Goal: Find specific page/section: Find specific page/section

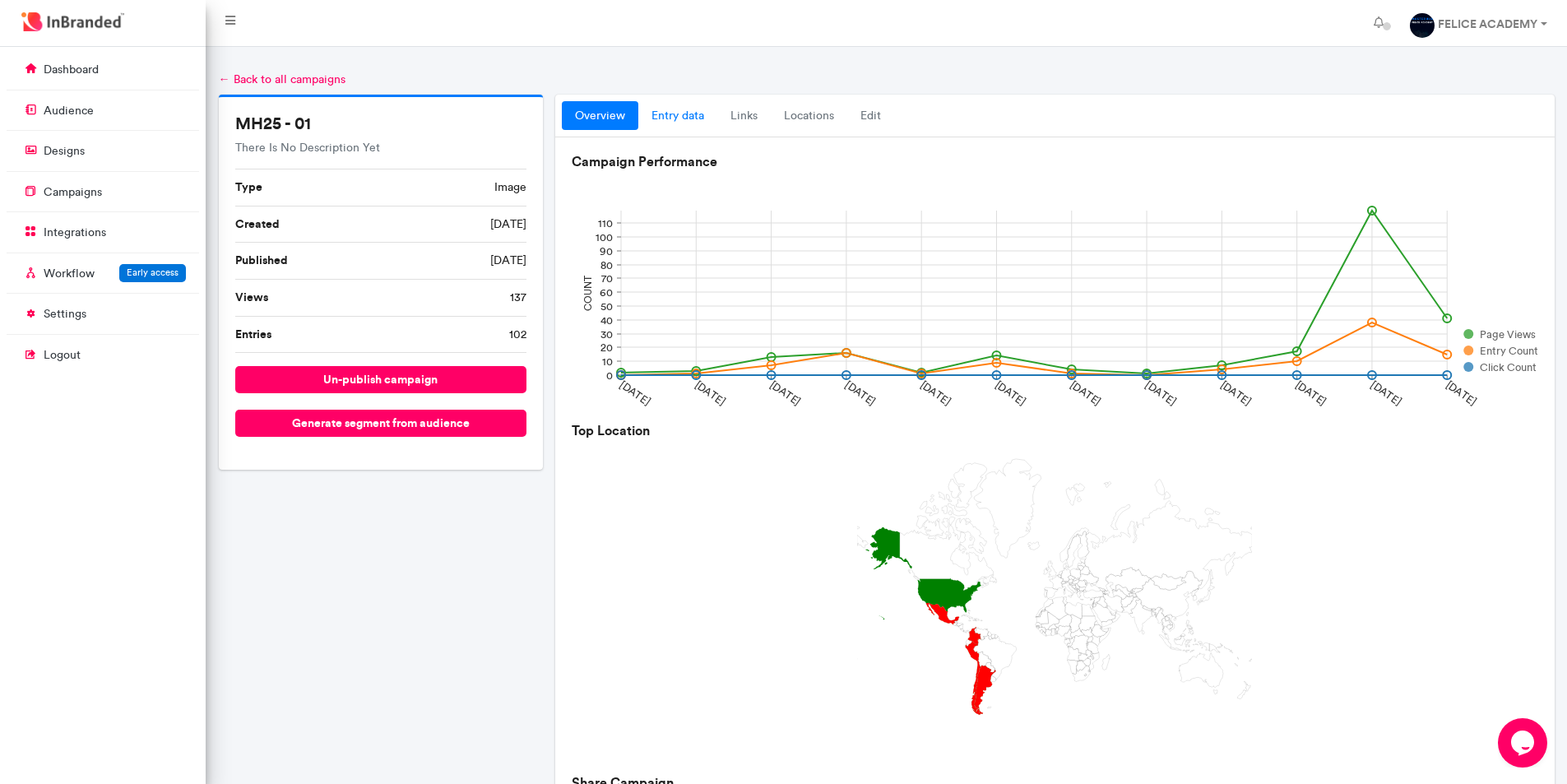
click at [697, 115] on link "entry data" at bounding box center [677, 115] width 79 height 30
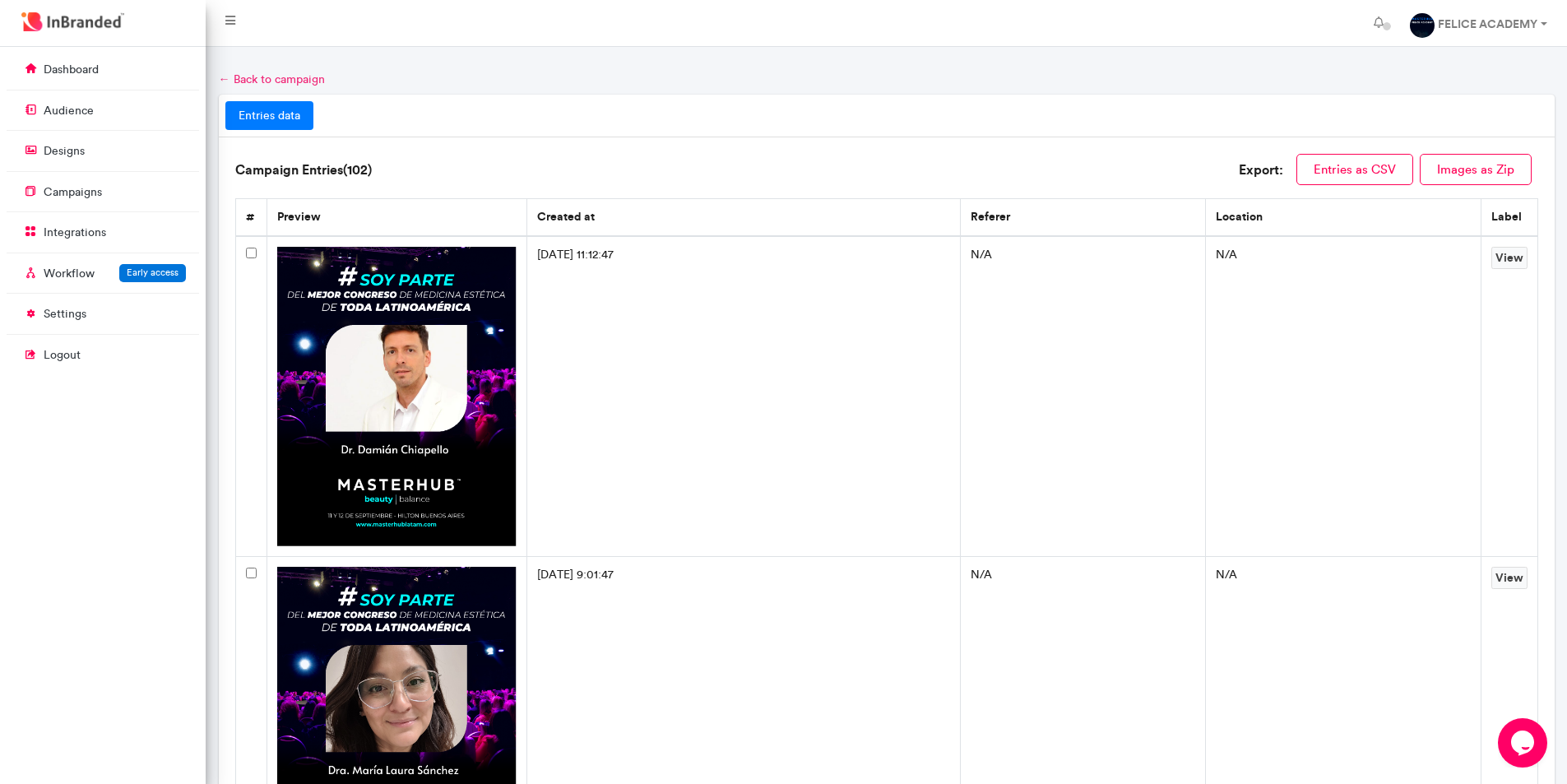
click at [294, 81] on link "← Back to campaign" at bounding box center [272, 78] width 107 height 14
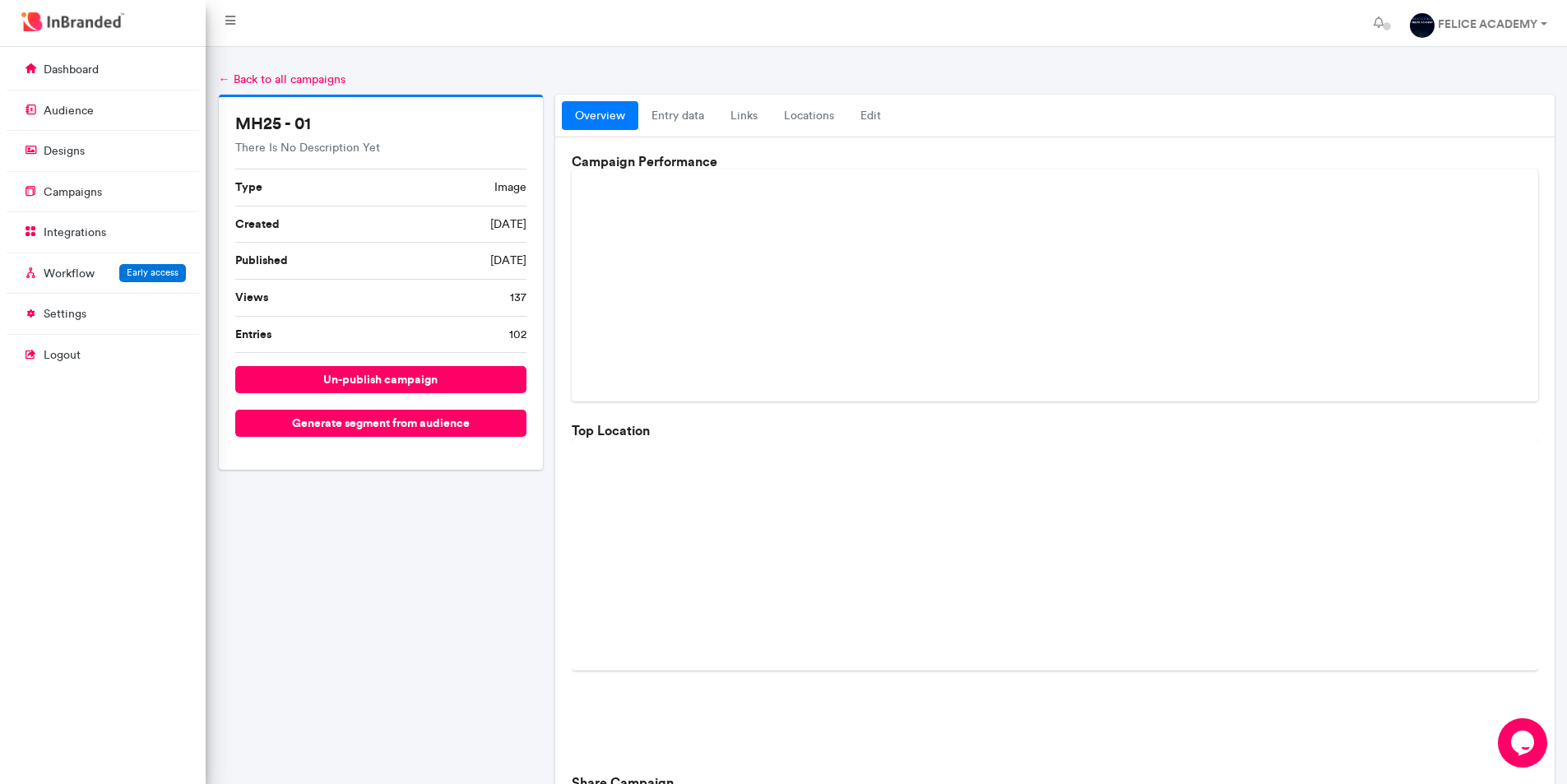
click at [275, 77] on link "← Back to all campaigns" at bounding box center [282, 78] width 126 height 14
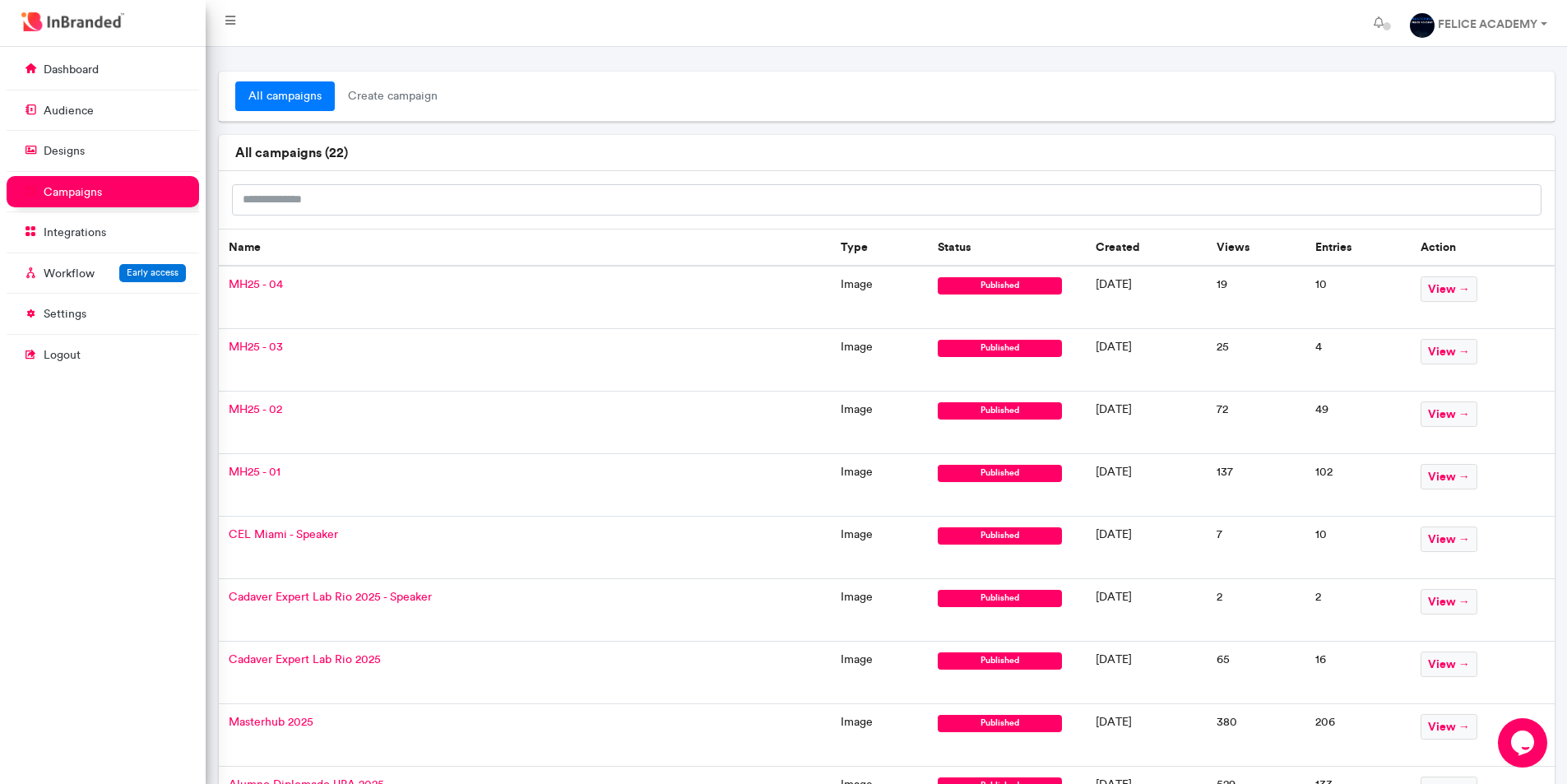
click at [248, 471] on span "MH25 - 01" at bounding box center [254, 471] width 51 height 14
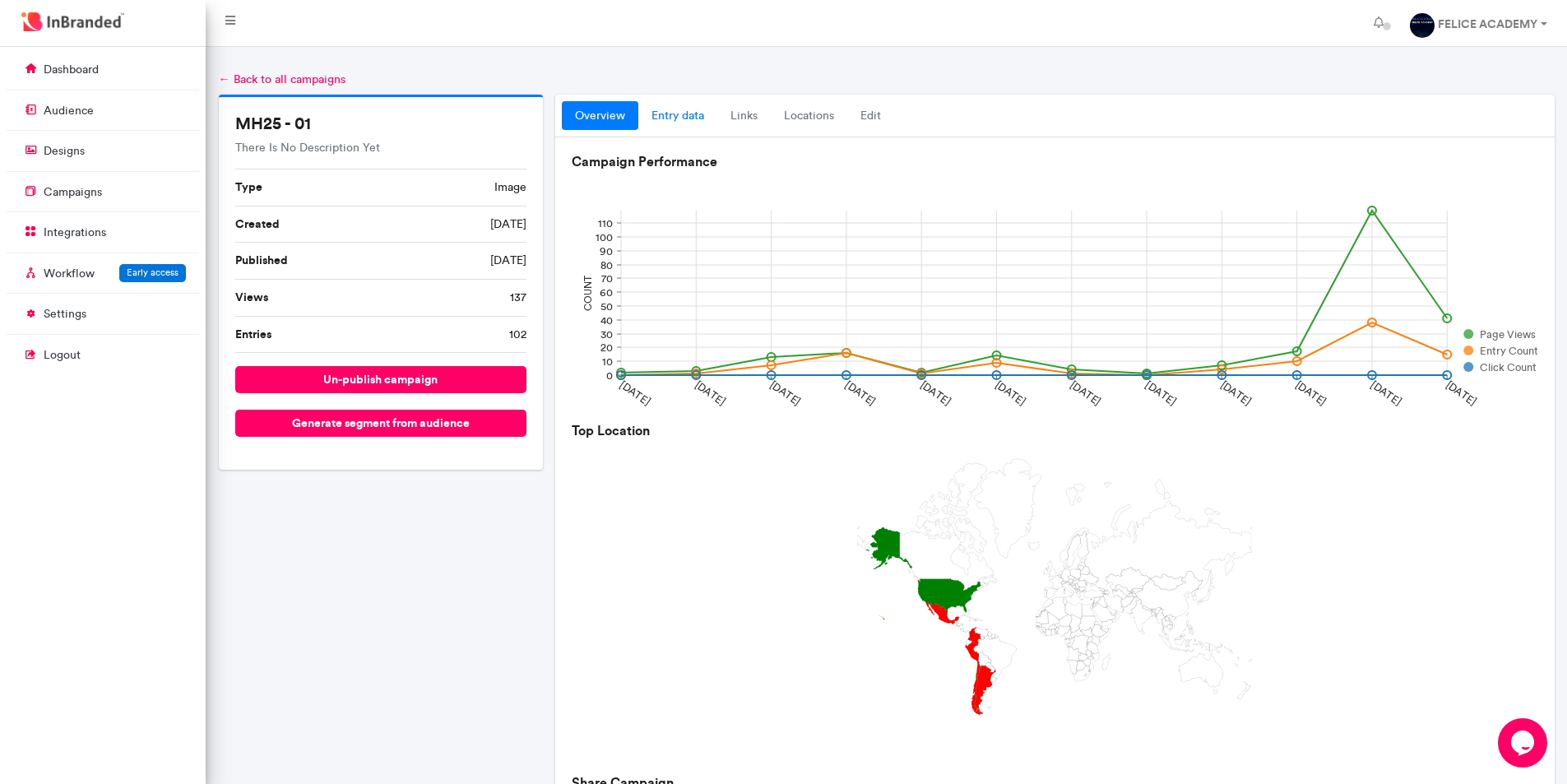
click at [670, 118] on link "entry data" at bounding box center [677, 115] width 79 height 30
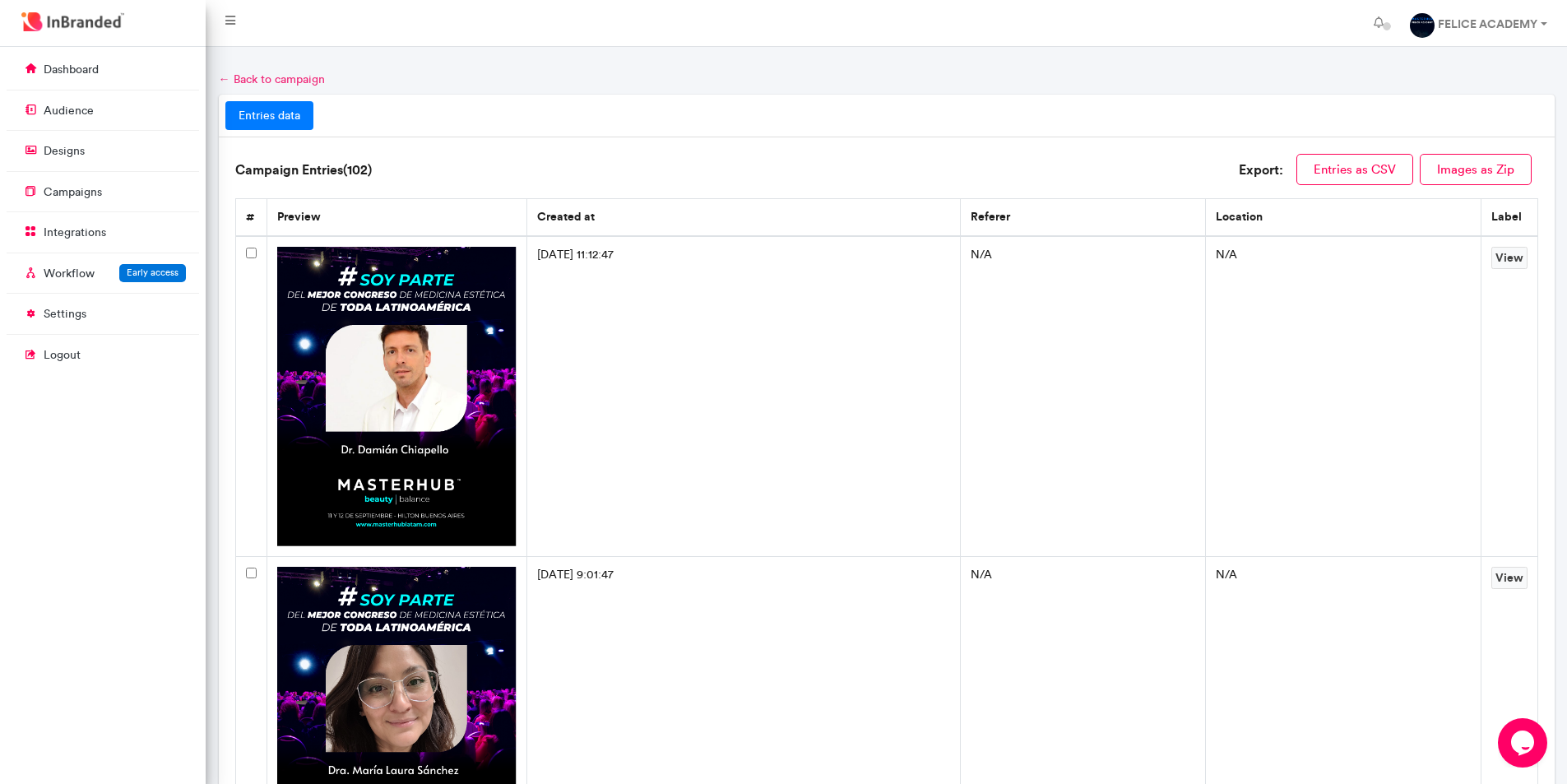
click at [264, 78] on link "← Back to campaign" at bounding box center [272, 78] width 107 height 14
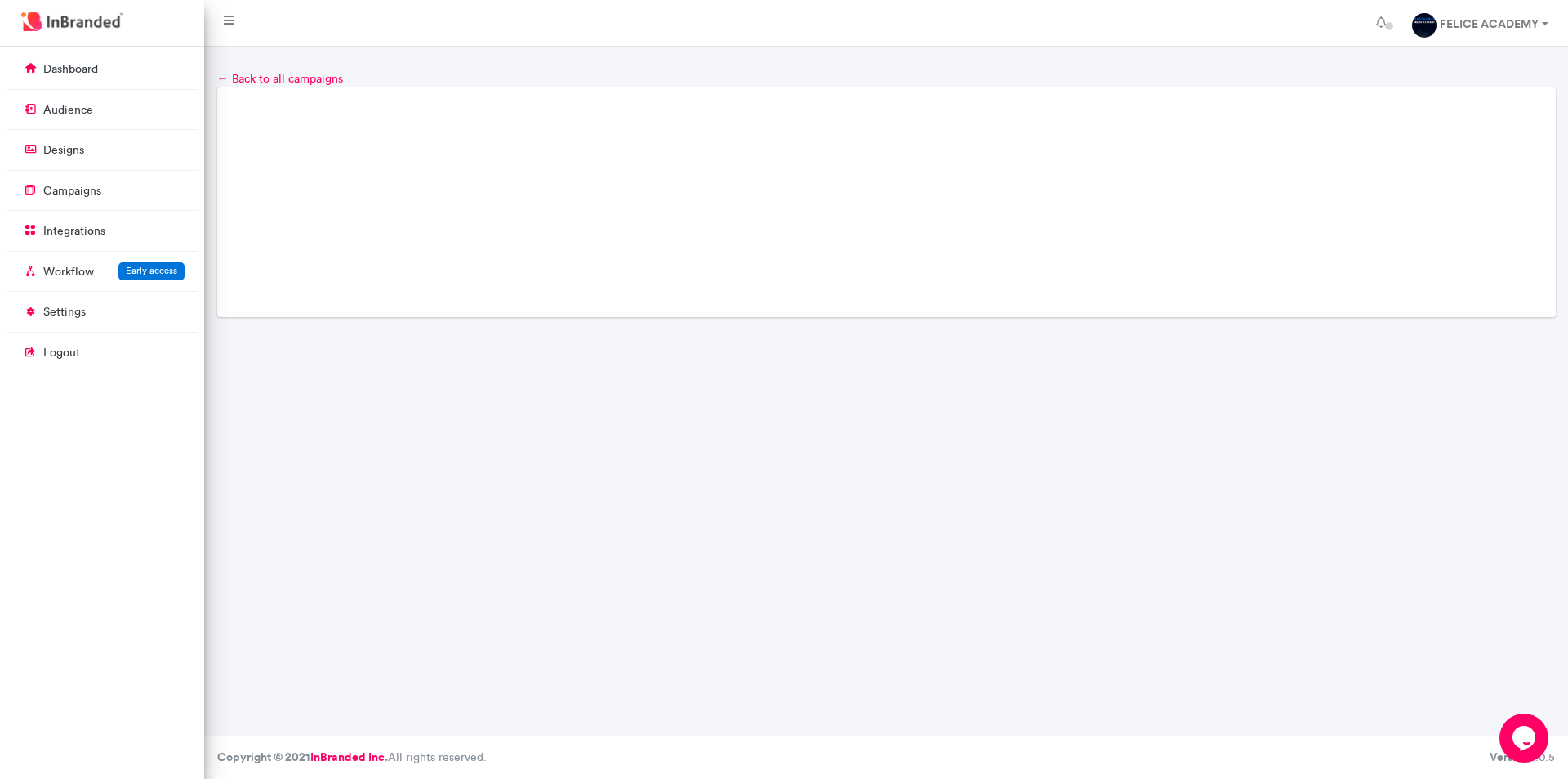
click at [262, 78] on link "← Back to all campaigns" at bounding box center [280, 78] width 125 height 13
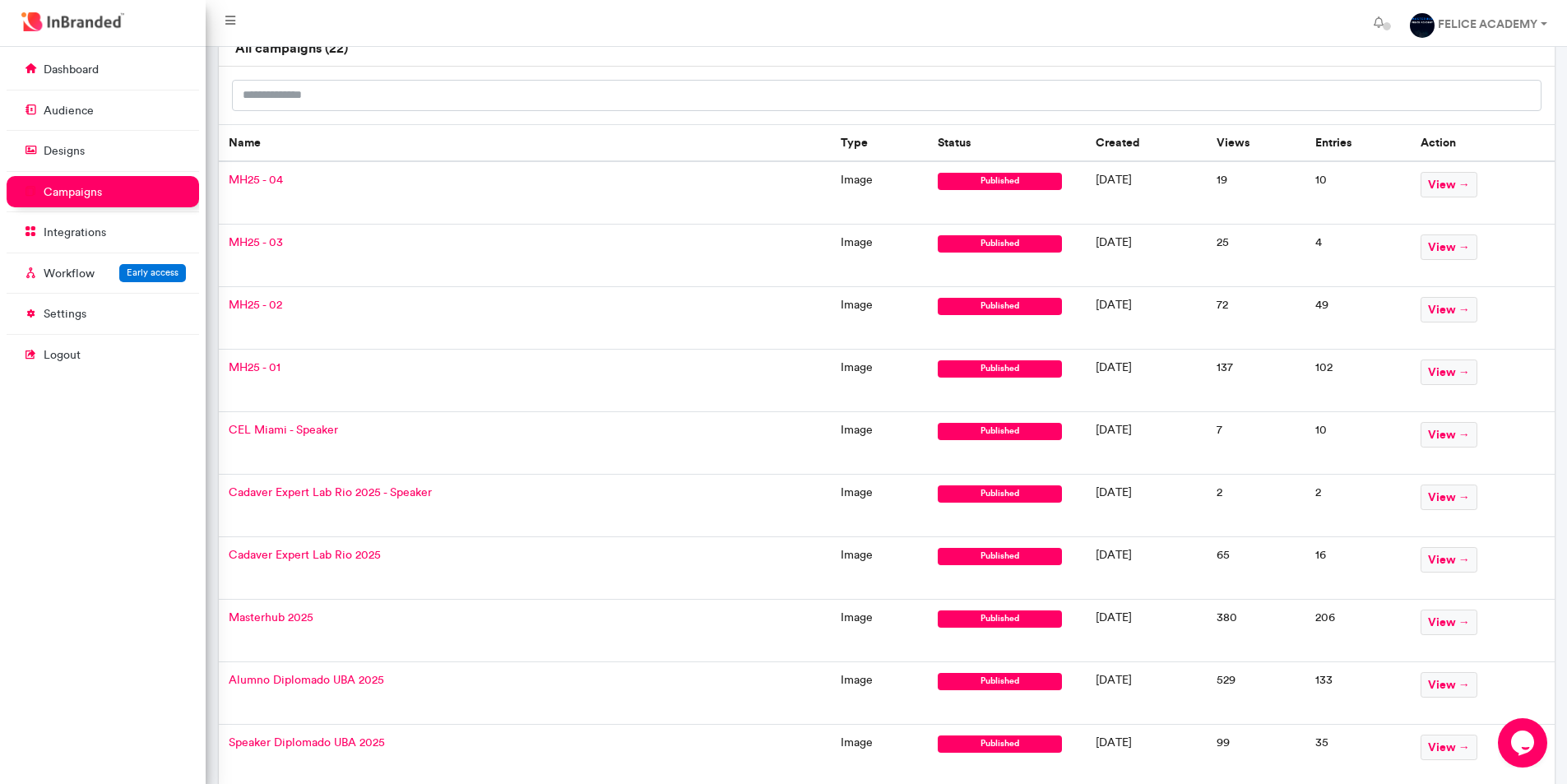
scroll to position [246, 0]
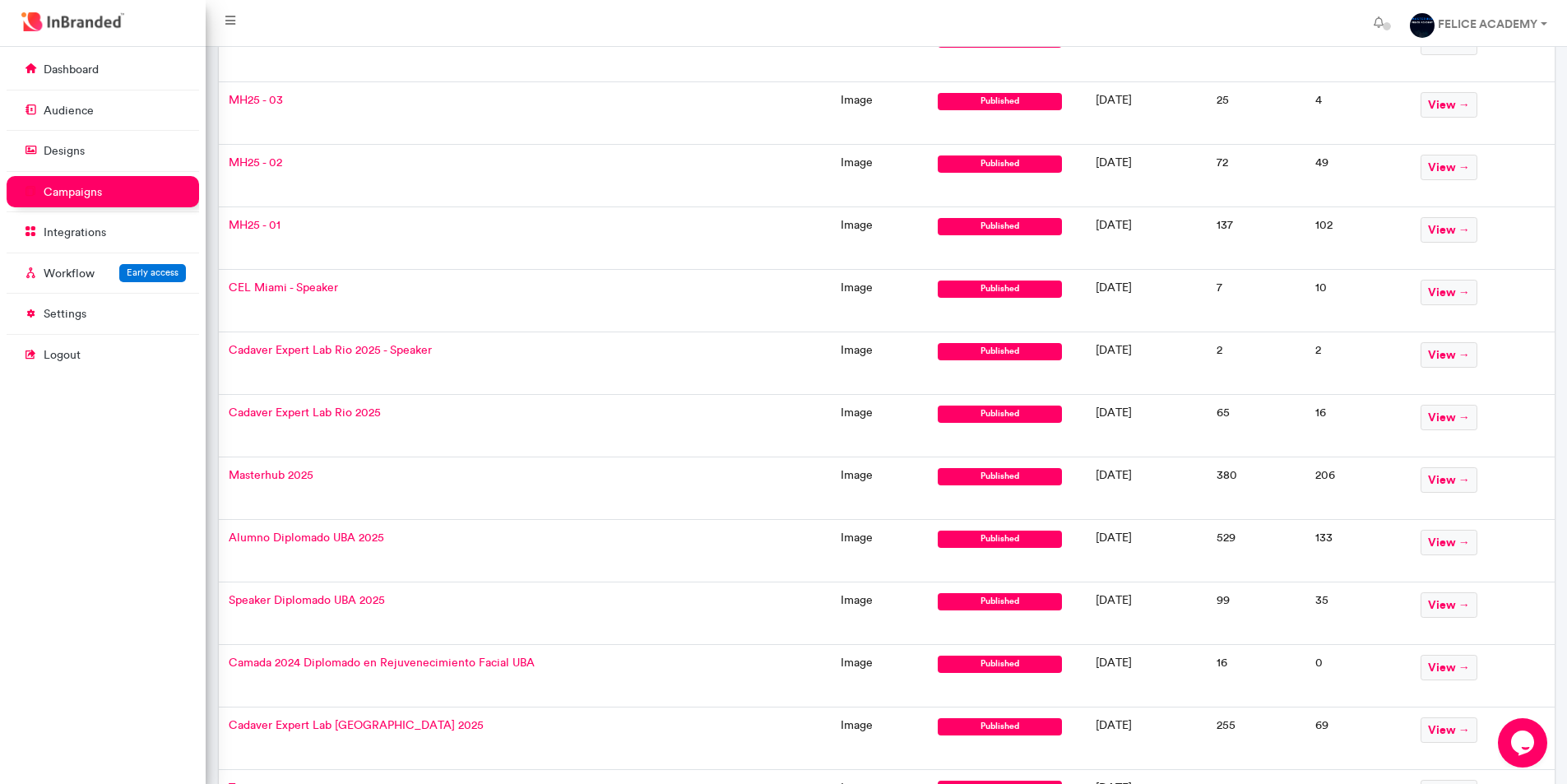
click at [280, 472] on span "Masterhub 2025" at bounding box center [271, 475] width 85 height 14
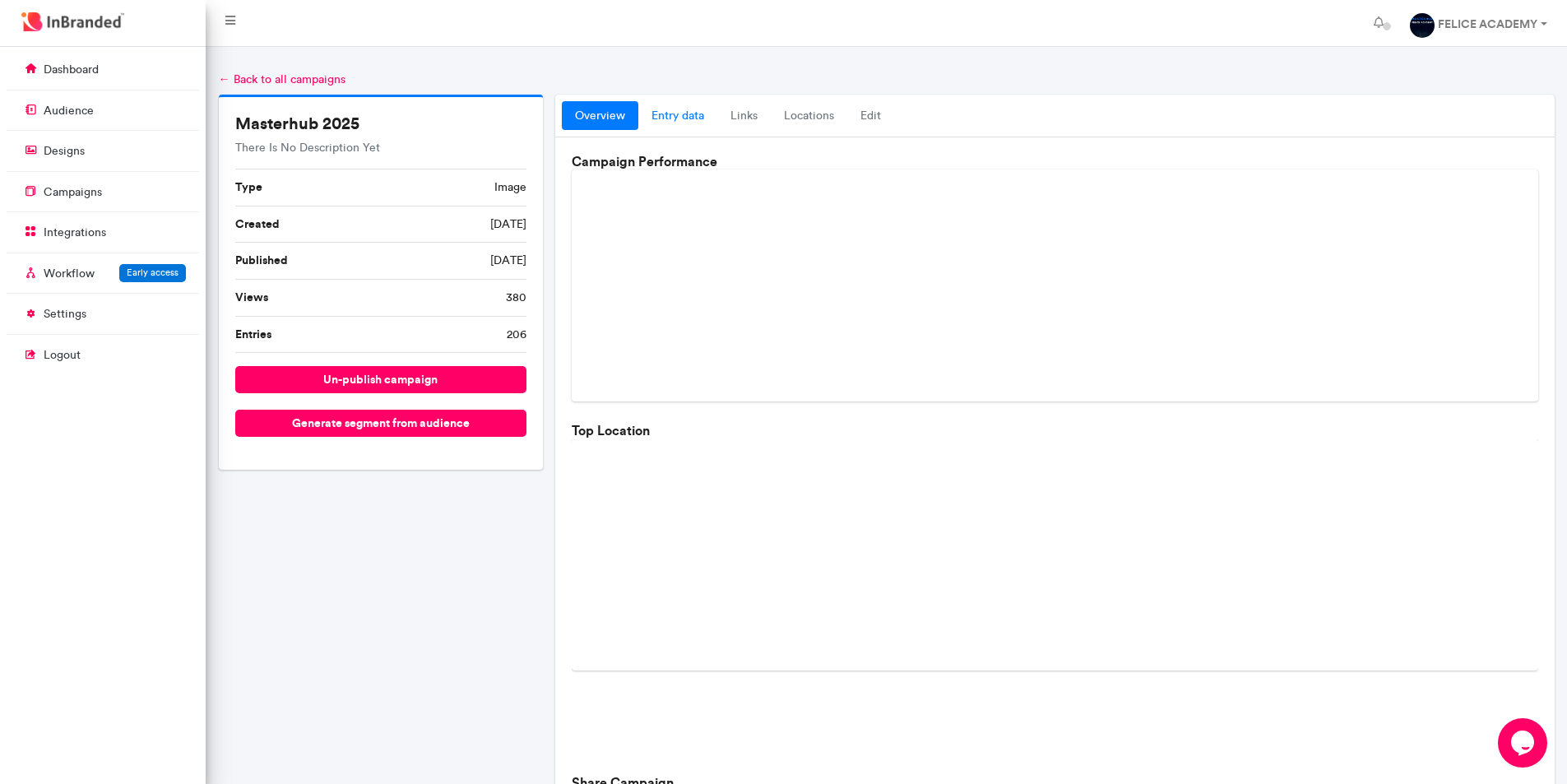
click at [667, 116] on link "entry data" at bounding box center [677, 115] width 79 height 30
